Goal: Information Seeking & Learning: Learn about a topic

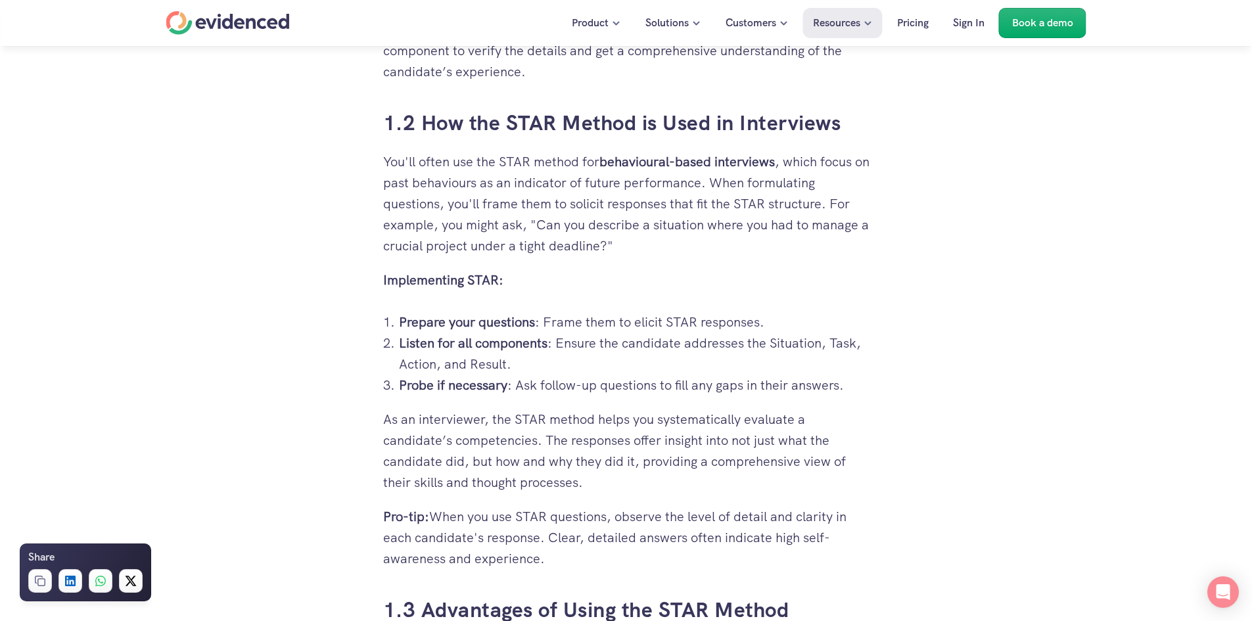
scroll to position [1249, 0]
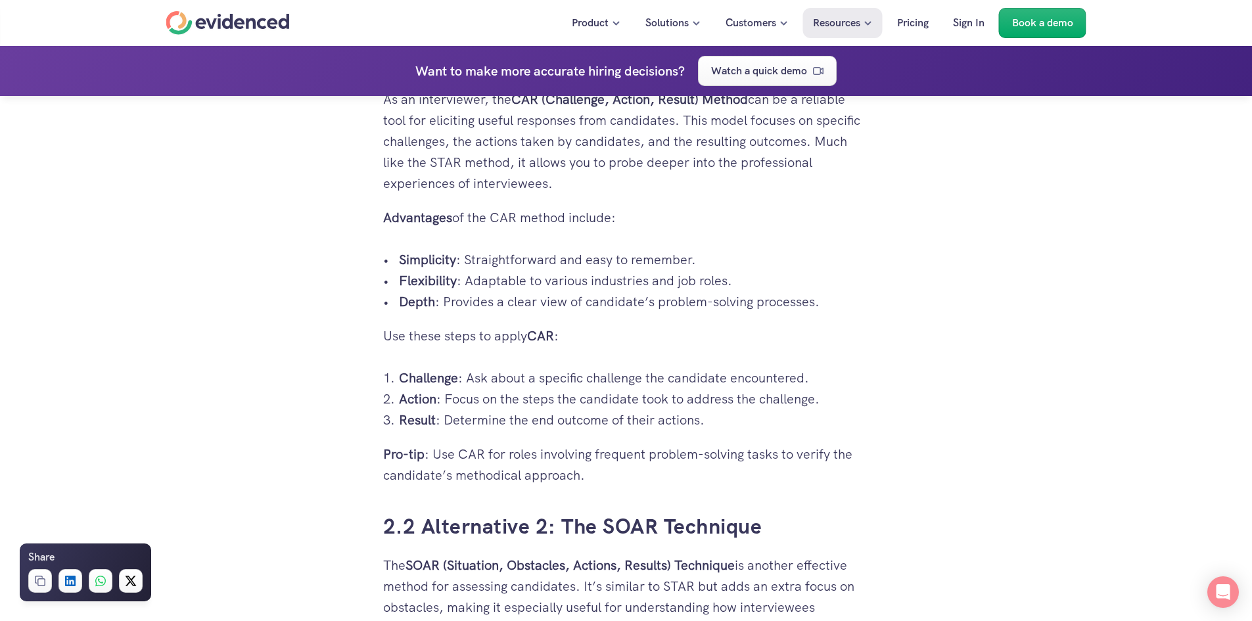
scroll to position [2301, 0]
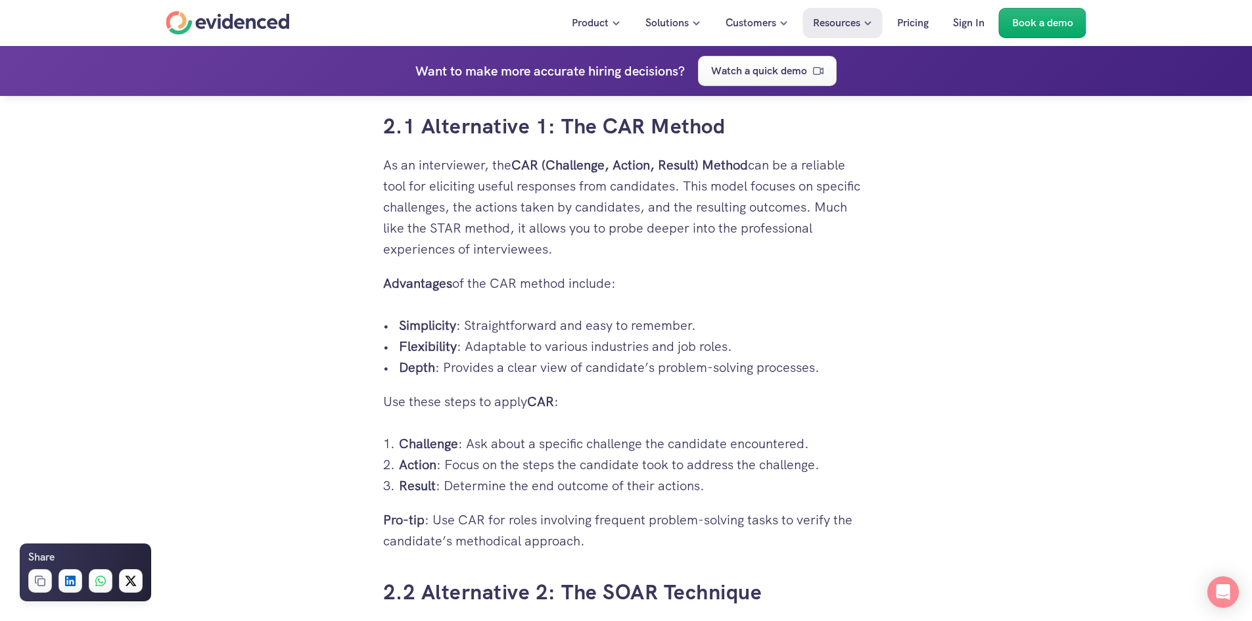
drag, startPoint x: 740, startPoint y: 120, endPoint x: 563, endPoint y: 128, distance: 177.0
click at [563, 128] on h3 "2.1 Alternative 1: The CAR Method" at bounding box center [626, 127] width 486 height 30
copy link "The CAR Method"
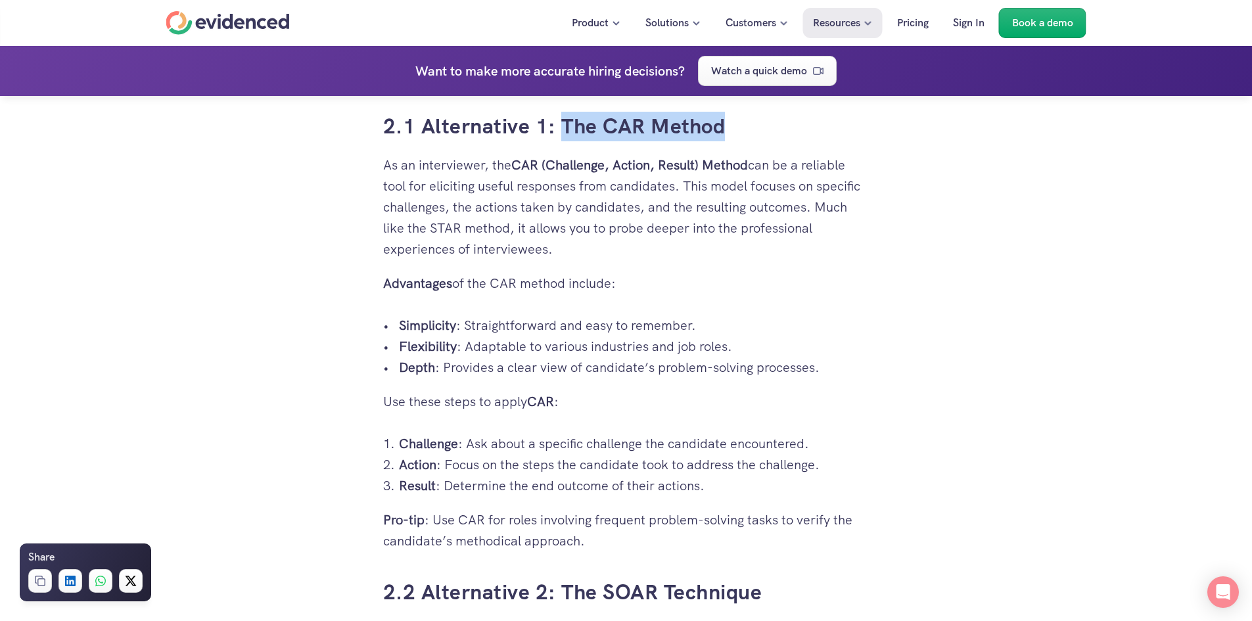
click at [586, 531] on p "Pro-tip : Use CAR for roles involving frequent problem-solving tasks to verify …" at bounding box center [626, 530] width 486 height 42
click at [633, 530] on p "Pro-tip : Use CAR for roles involving frequent problem-solving tasks to verify …" at bounding box center [626, 530] width 486 height 42
drag, startPoint x: 649, startPoint y: 521, endPoint x: 670, endPoint y: 517, distance: 21.5
click at [688, 530] on p "Pro-tip : Use CAR for roles involving frequent problem-solving tasks to verify …" at bounding box center [626, 530] width 486 height 42
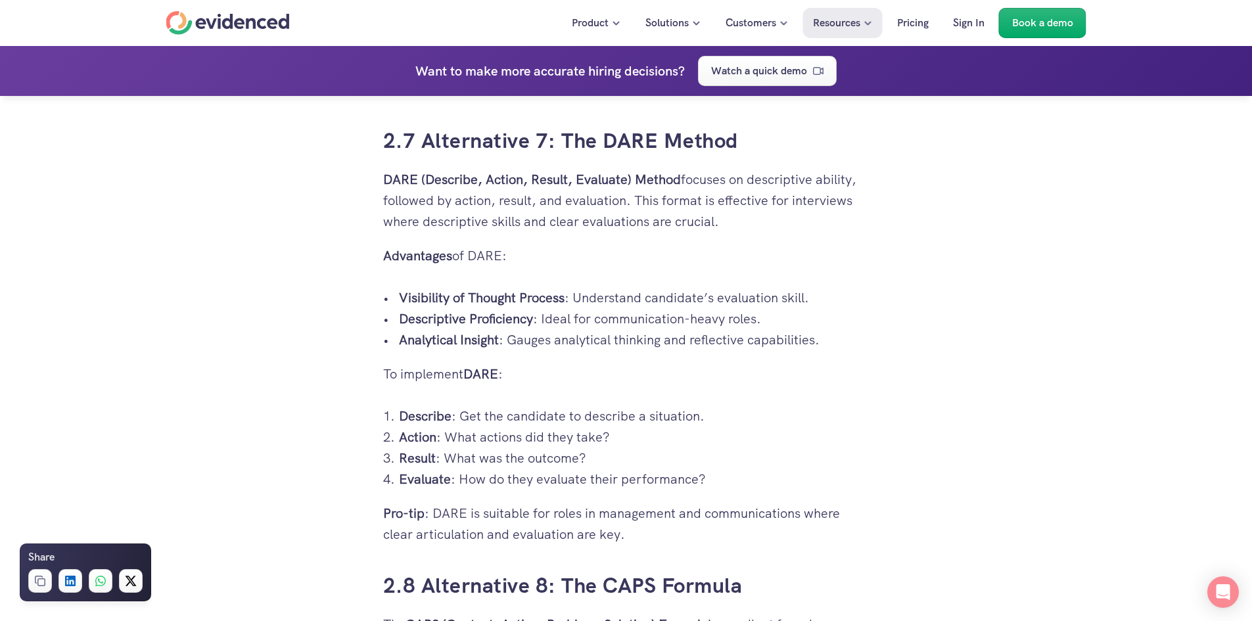
scroll to position [4996, 0]
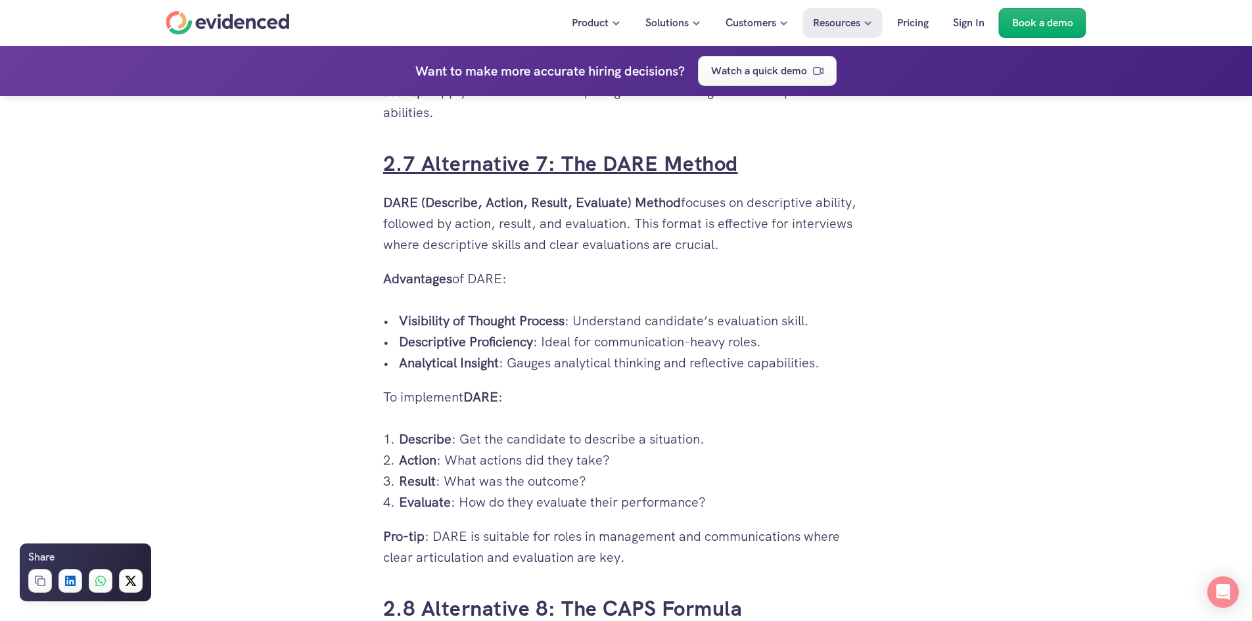
drag, startPoint x: 749, startPoint y: 170, endPoint x: 561, endPoint y: 169, distance: 188.0
click at [561, 169] on h3 "2.7 Alternative 7: The DARE Method" at bounding box center [626, 164] width 486 height 30
copy link "The DARE Method"
click at [540, 160] on link "2.7 Alternative 7: The DARE Method" at bounding box center [560, 164] width 355 height 28
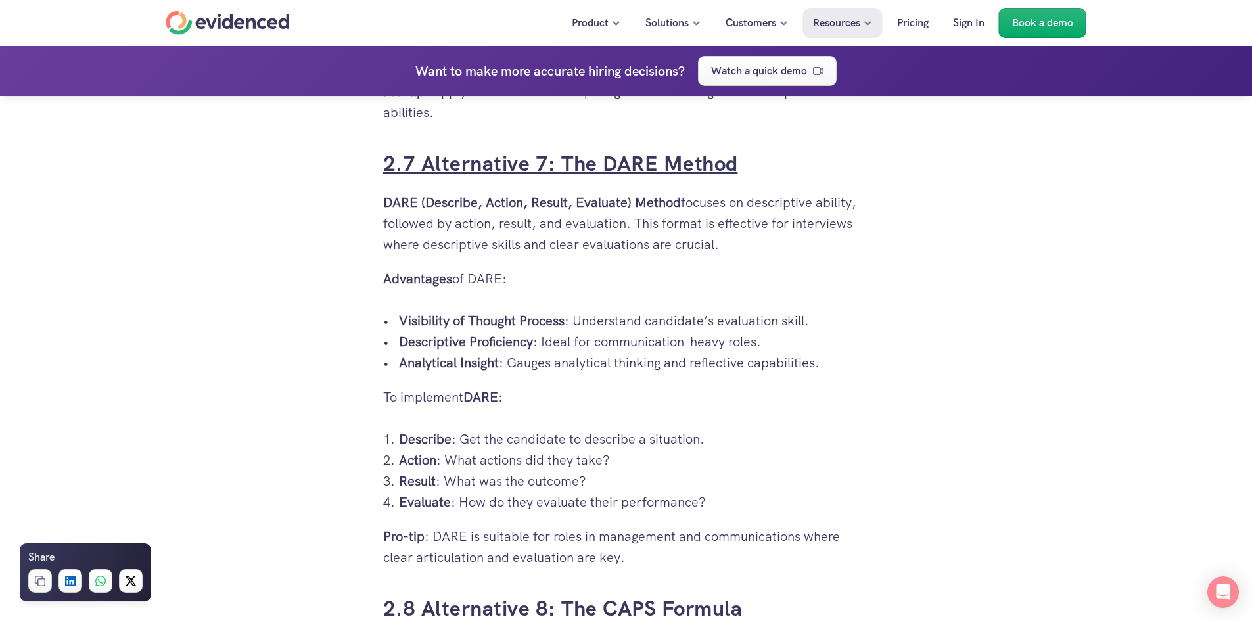
scroll to position [5040, 0]
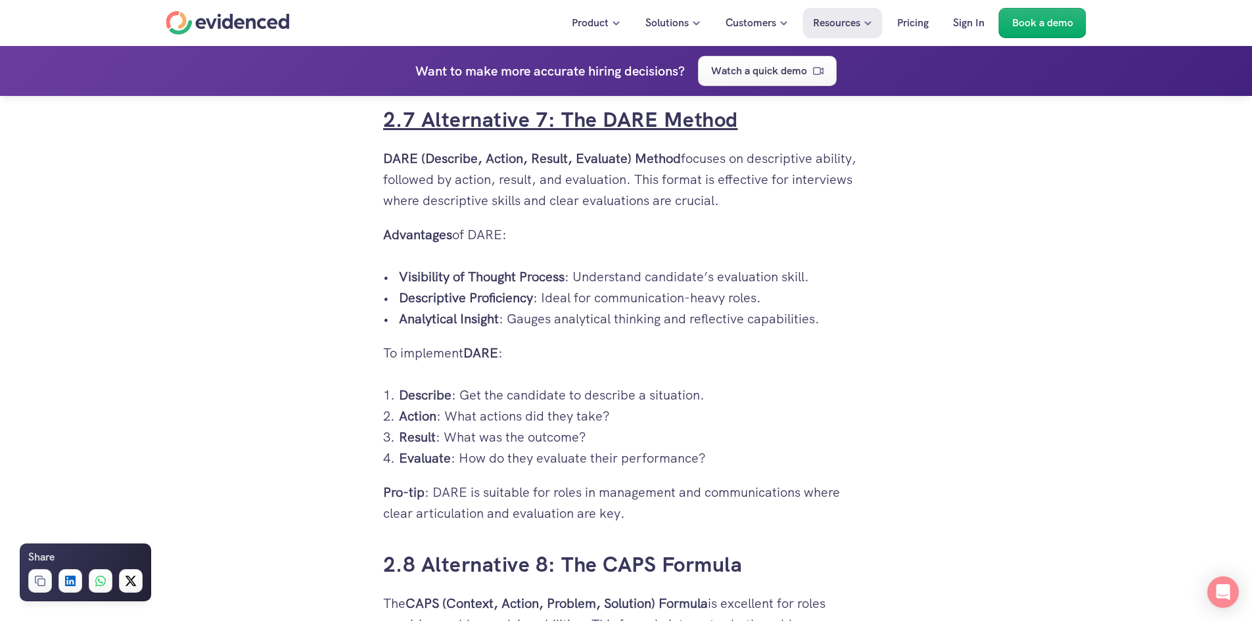
click at [571, 124] on link "2.7 Alternative 7: The DARE Method" at bounding box center [560, 120] width 355 height 28
drag, startPoint x: 768, startPoint y: 116, endPoint x: 560, endPoint y: 126, distance: 207.9
click at [560, 126] on h3 "2.7 Alternative 7: The DARE Method" at bounding box center [626, 120] width 486 height 30
copy link "The DARE Method"
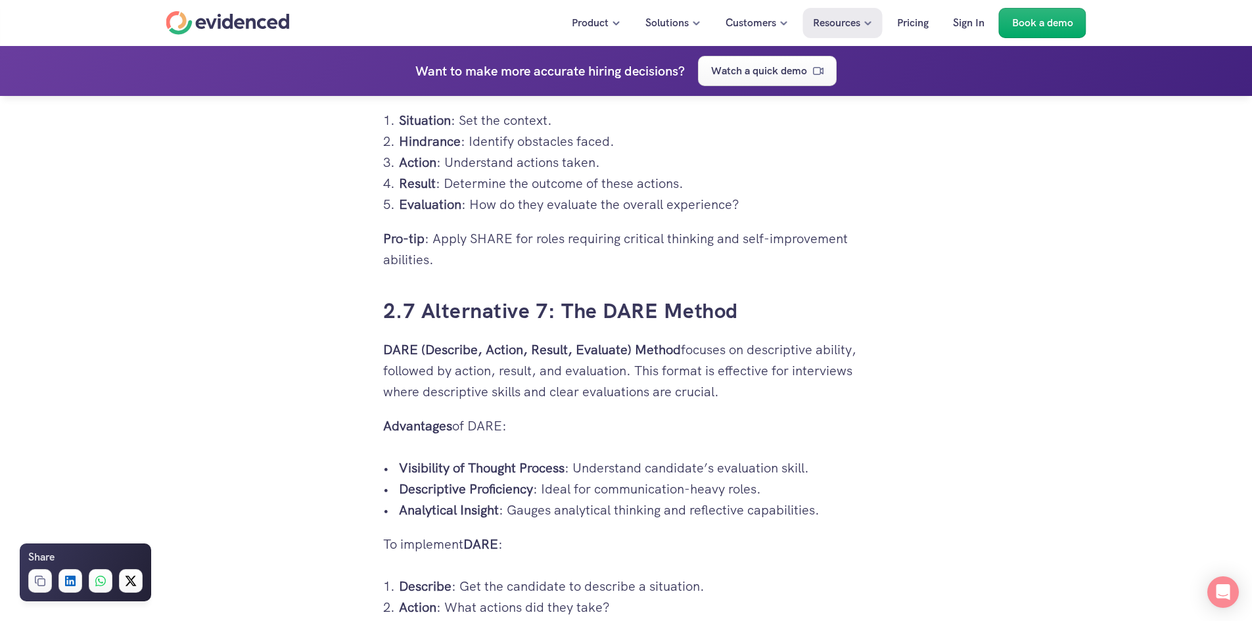
scroll to position [4843, 0]
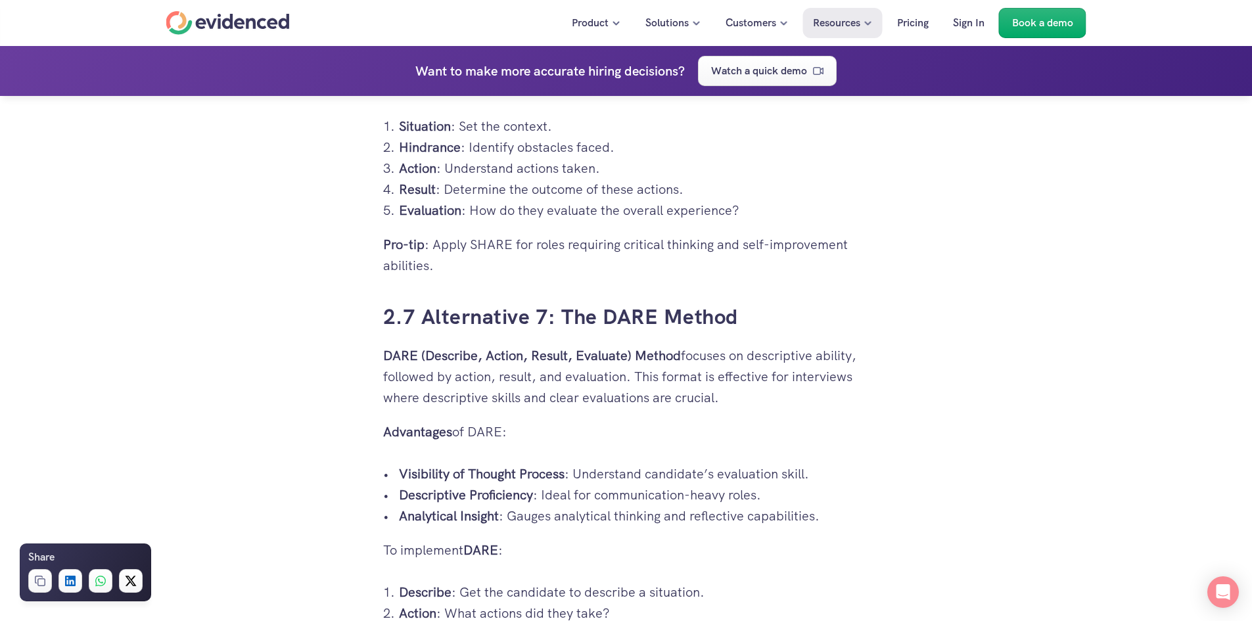
drag, startPoint x: 384, startPoint y: 354, endPoint x: 678, endPoint y: 364, distance: 294.7
click at [678, 364] on p "DARE (Describe, Action, Result, Evaluate) Method focuses on descriptive ability…" at bounding box center [626, 376] width 486 height 63
copy strong "DARE (Describe, Action, Result, Evaluate) Method"
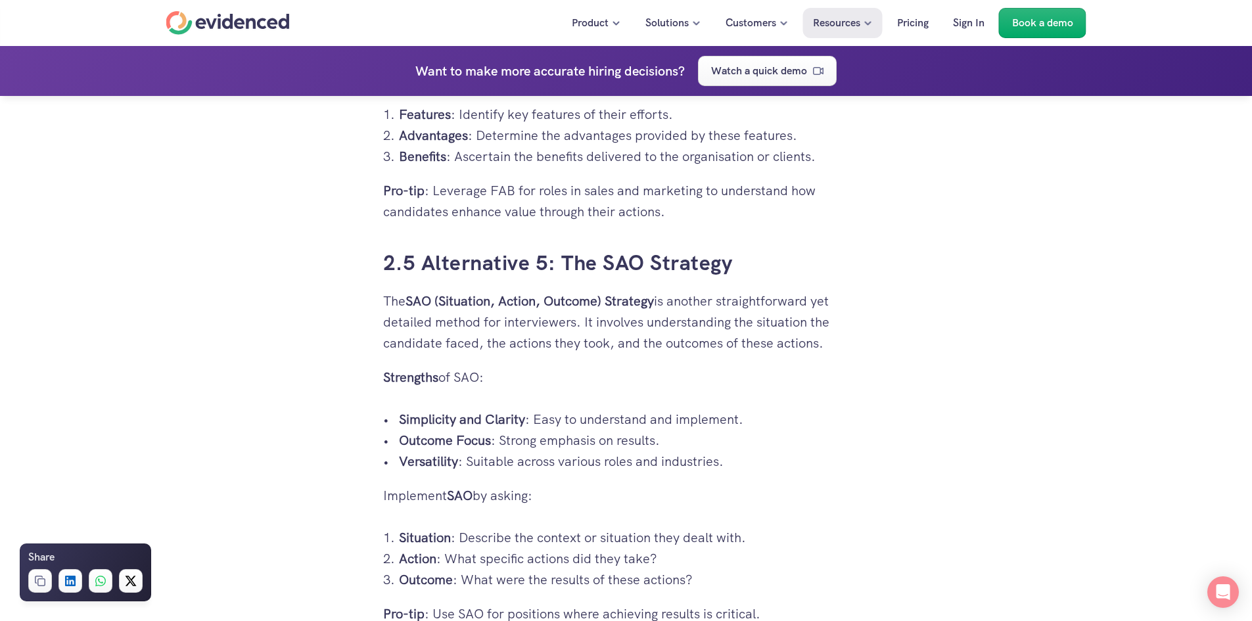
scroll to position [3988, 0]
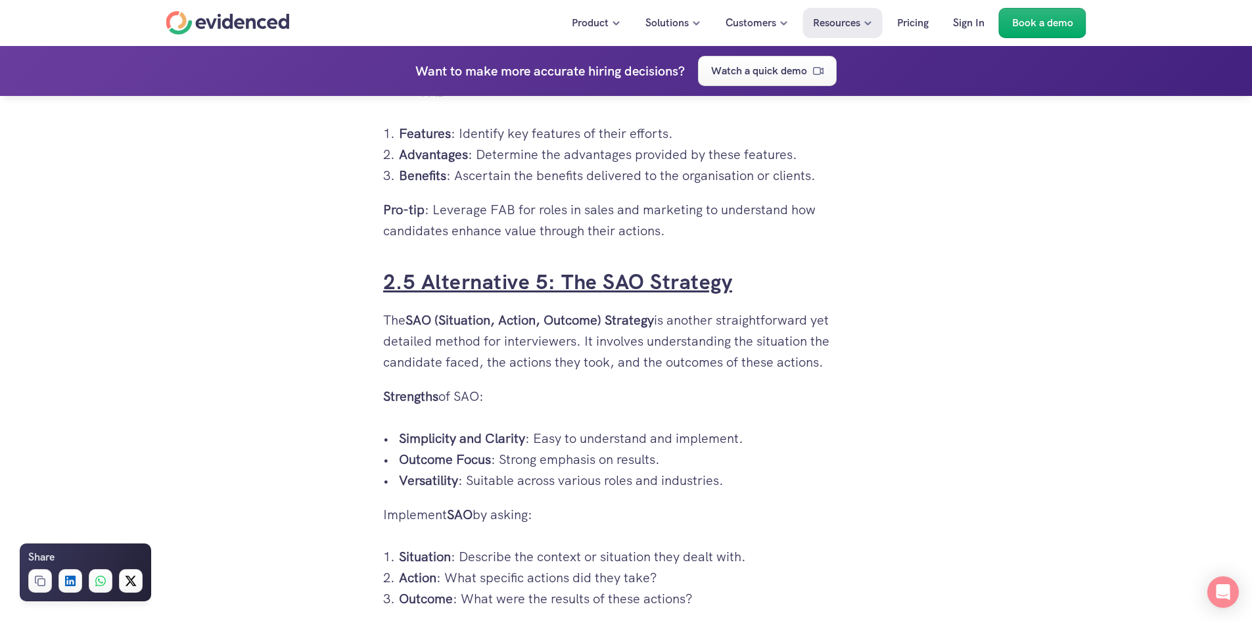
drag, startPoint x: 743, startPoint y: 291, endPoint x: 605, endPoint y: 293, distance: 138.1
click at [605, 293] on h3 "2.5 Alternative 5: The SAO Strategy" at bounding box center [626, 283] width 486 height 30
copy link "SAO Strategy"
click at [924, 303] on div "Hiring the right candidate can be as overwhelming as finding a needle in a hays…" at bounding box center [626, 109] width 1252 height 7500
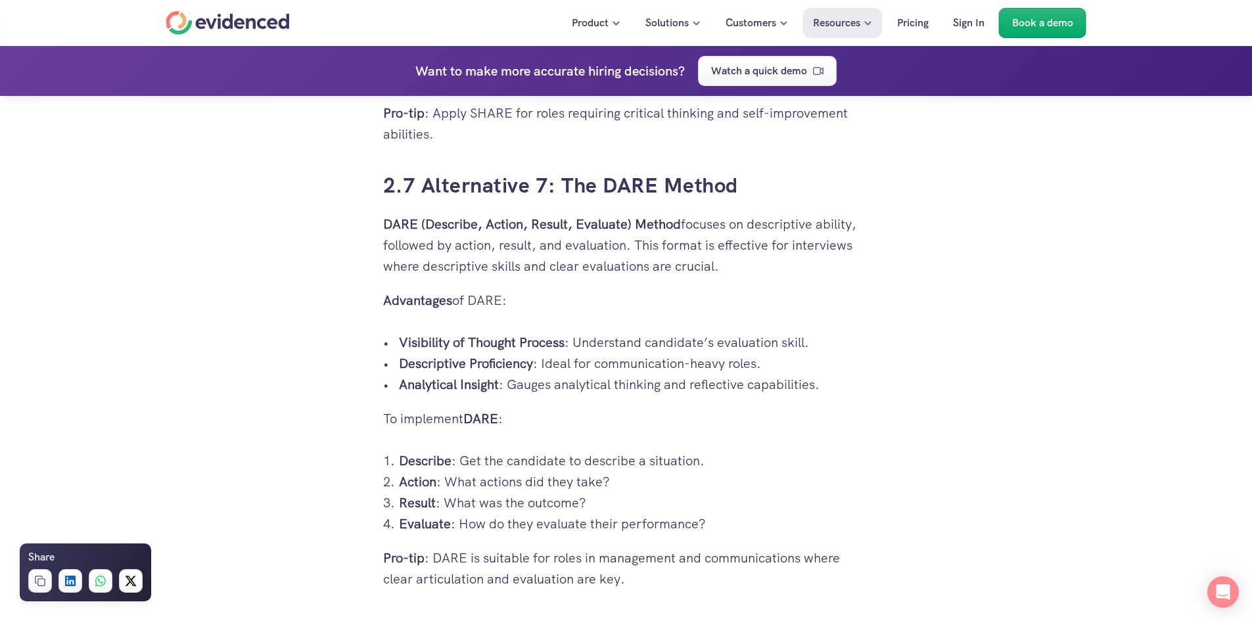
scroll to position [5369, 0]
